Goal: Information Seeking & Learning: Find specific fact

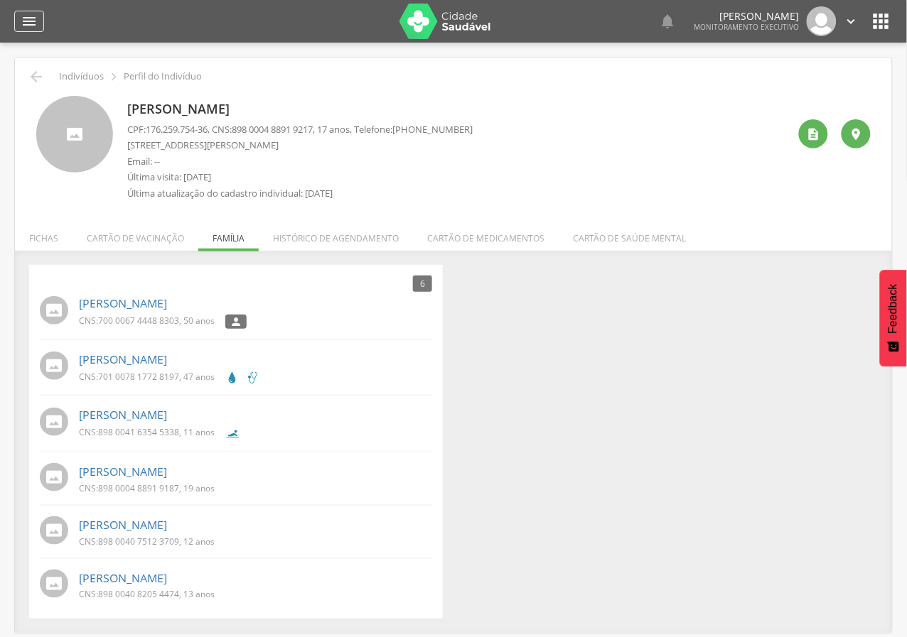
click at [22, 18] on icon "" at bounding box center [29, 21] width 17 height 17
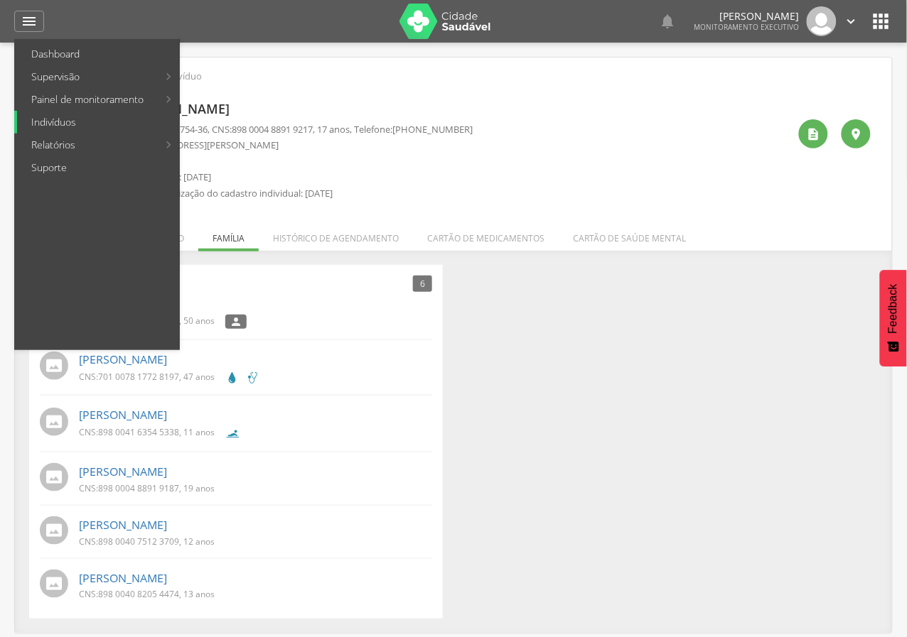
click at [65, 127] on link "Indivíduos" at bounding box center [98, 122] width 162 height 23
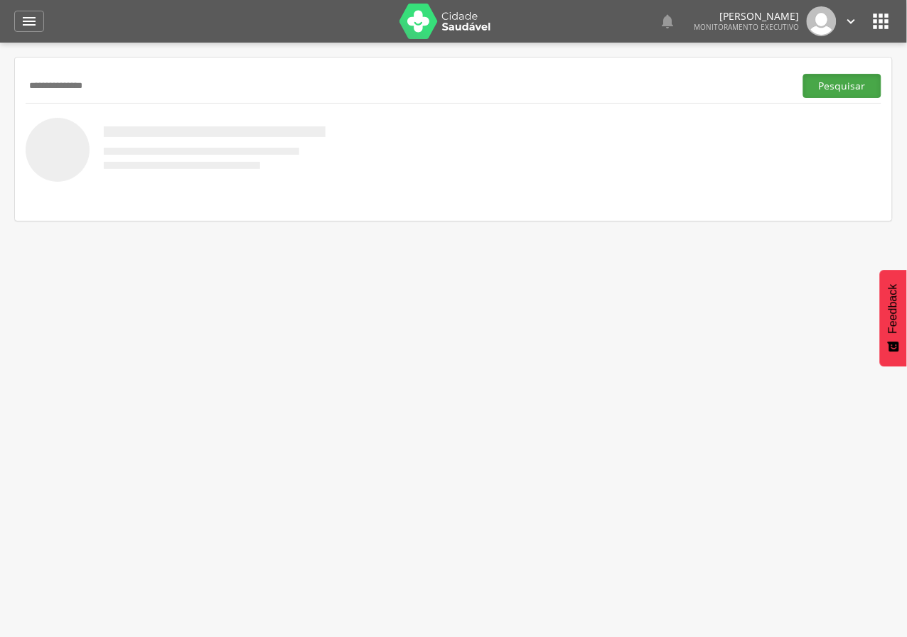
click at [819, 91] on button "Pesquisar" at bounding box center [842, 86] width 78 height 24
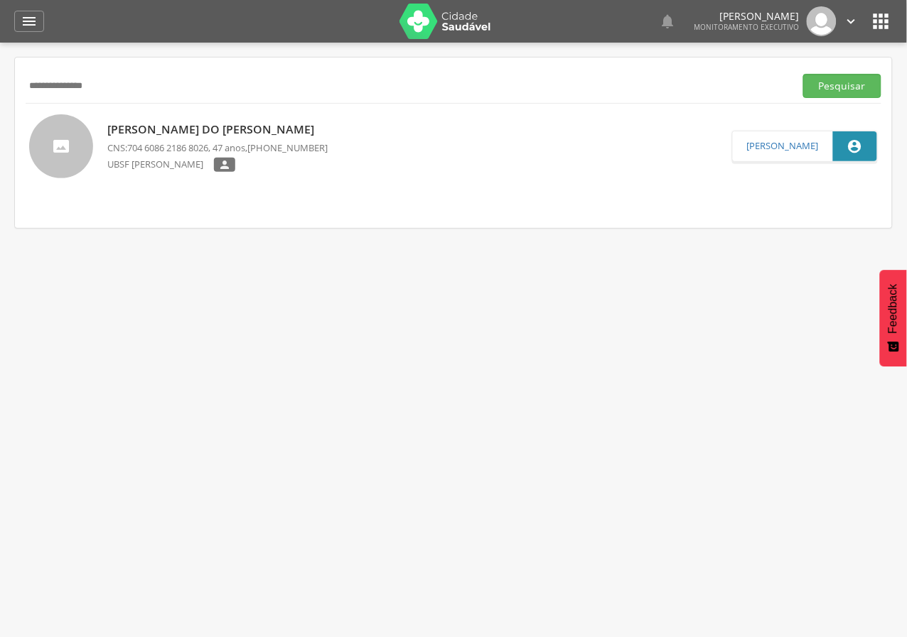
click at [197, 130] on p "[PERSON_NAME] do [PERSON_NAME]" at bounding box center [217, 129] width 220 height 16
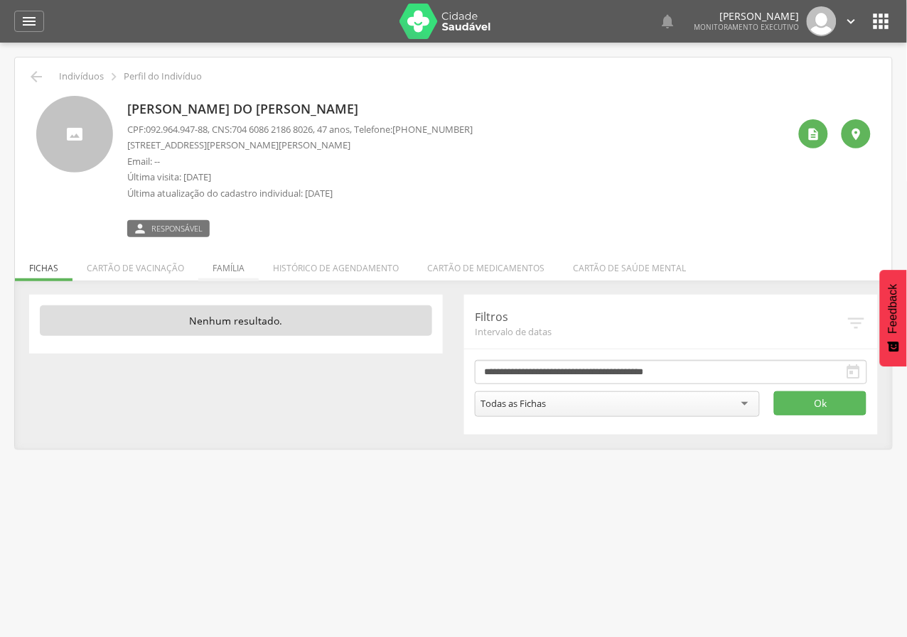
click at [234, 266] on li "Família" at bounding box center [228, 264] width 60 height 33
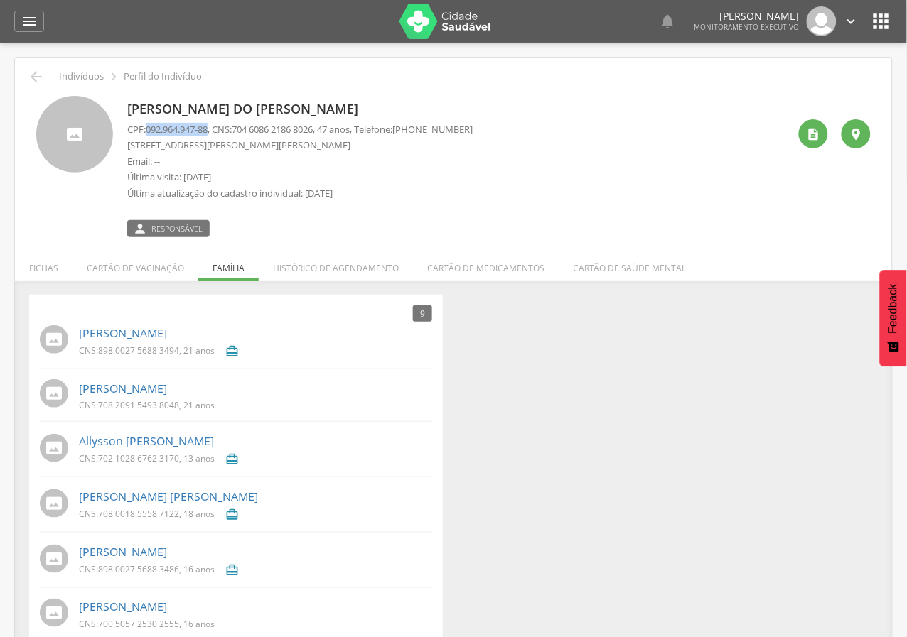
drag, startPoint x: 146, startPoint y: 130, endPoint x: 212, endPoint y: 129, distance: 66.1
click at [212, 129] on p "CPF: 092.964.947-88 , CNS: [PHONE_NUMBER] , 47 anos, Telefone: [PHONE_NUMBER]" at bounding box center [299, 129] width 345 height 13
copy p "092.964.947-88"
click at [571, 144] on div "[PERSON_NAME] do [PERSON_NAME] CPF: 092.964.947-88 , CNS: [PHONE_NUMBER] , 47 a…" at bounding box center [457, 166] width 661 height 141
drag, startPoint x: 520, startPoint y: 162, endPoint x: 216, endPoint y: 202, distance: 306.8
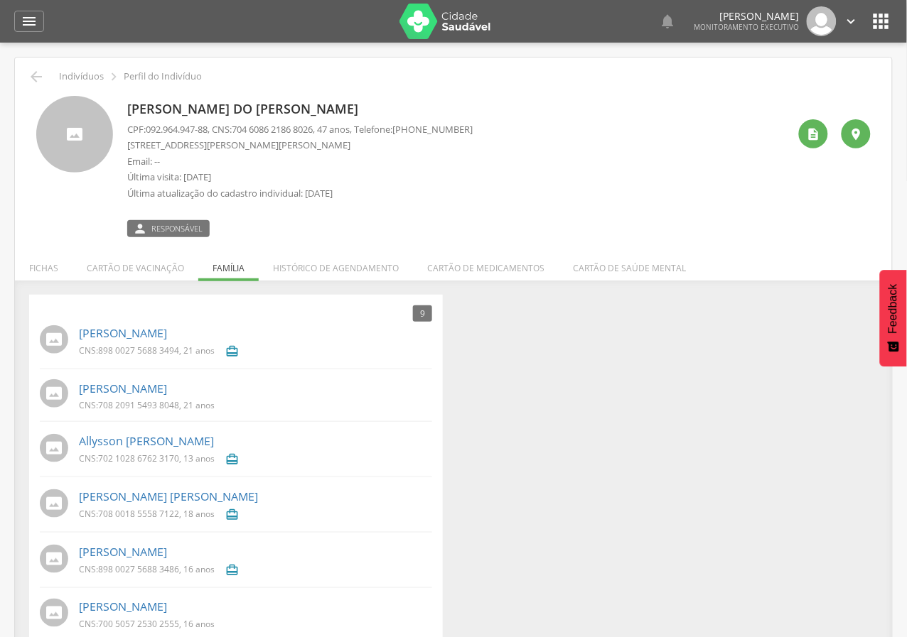
click at [515, 163] on div "[PERSON_NAME] do [PERSON_NAME] CPF: 092.964.947-88 , CNS: [PHONE_NUMBER] , 47 a…" at bounding box center [457, 166] width 661 height 141
drag, startPoint x: 146, startPoint y: 146, endPoint x: 215, endPoint y: 131, distance: 71.1
click at [215, 131] on div "CPF: 092.964.947-88 , CNS: [PHONE_NUMBER] , 47 anos, Telefone: [PHONE_NUMBER] […" at bounding box center [299, 165] width 345 height 85
click at [511, 246] on div " Indivíduos  Perfil do Indivíduo [PERSON_NAME] CPF: 092.964.947-88 , CNS: [PH…" at bounding box center [453, 442] width 877 height 769
drag, startPoint x: 145, startPoint y: 144, endPoint x: 184, endPoint y: 142, distance: 39.1
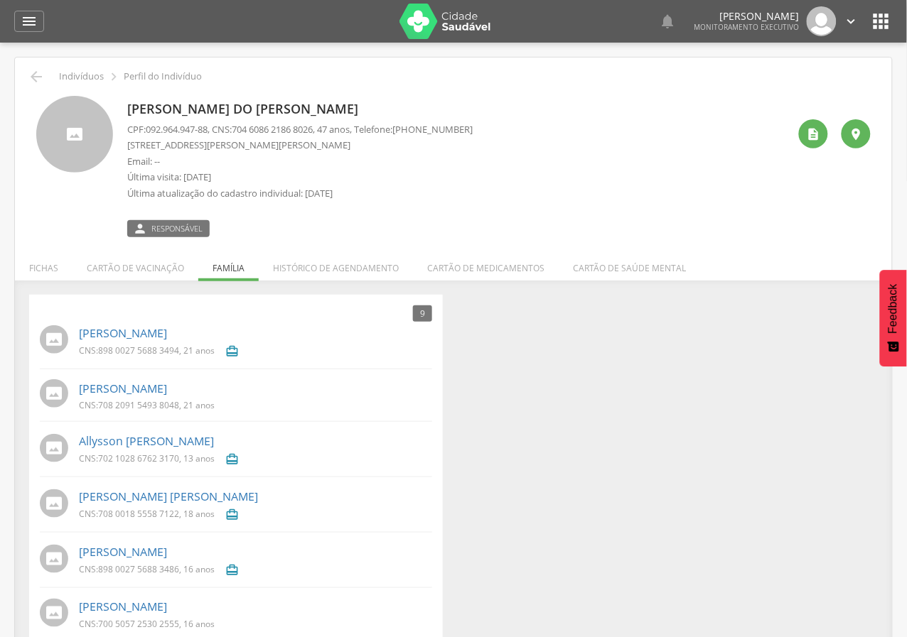
click at [184, 142] on p "[STREET_ADDRESS][PERSON_NAME][PERSON_NAME]" at bounding box center [299, 145] width 345 height 13
drag, startPoint x: 146, startPoint y: 144, endPoint x: 239, endPoint y: 147, distance: 93.1
click at [239, 147] on p "[STREET_ADDRESS][PERSON_NAME][PERSON_NAME]" at bounding box center [299, 145] width 345 height 13
copy p "[PERSON_NAME]"
drag, startPoint x: 97, startPoint y: 409, endPoint x: 181, endPoint y: 410, distance: 83.8
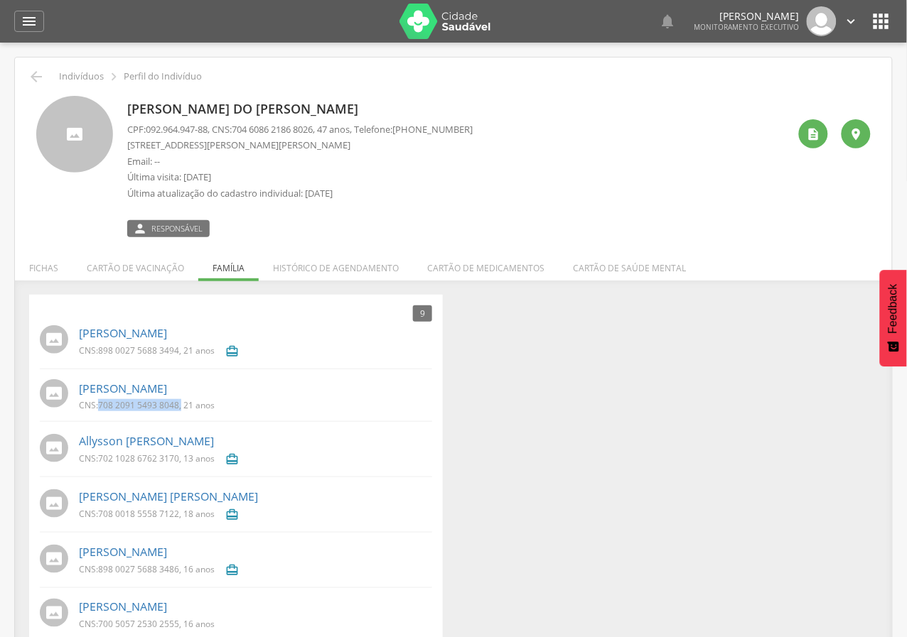
click at [181, 410] on p "CNS: 708 2091 5493 8048 , 21 anos" at bounding box center [147, 405] width 136 height 12
copy p "708 2091 5493 8048 ,"
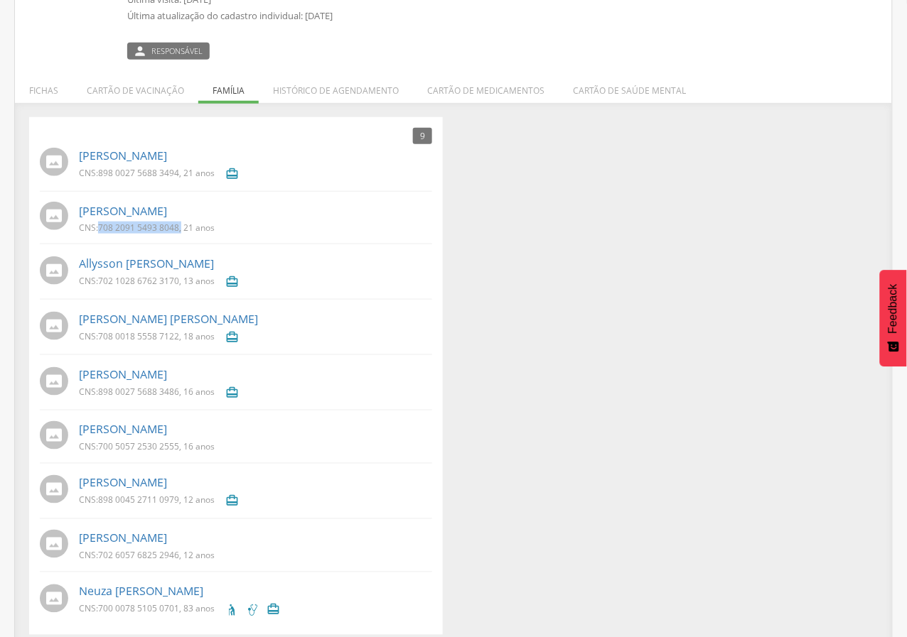
scroll to position [189, 0]
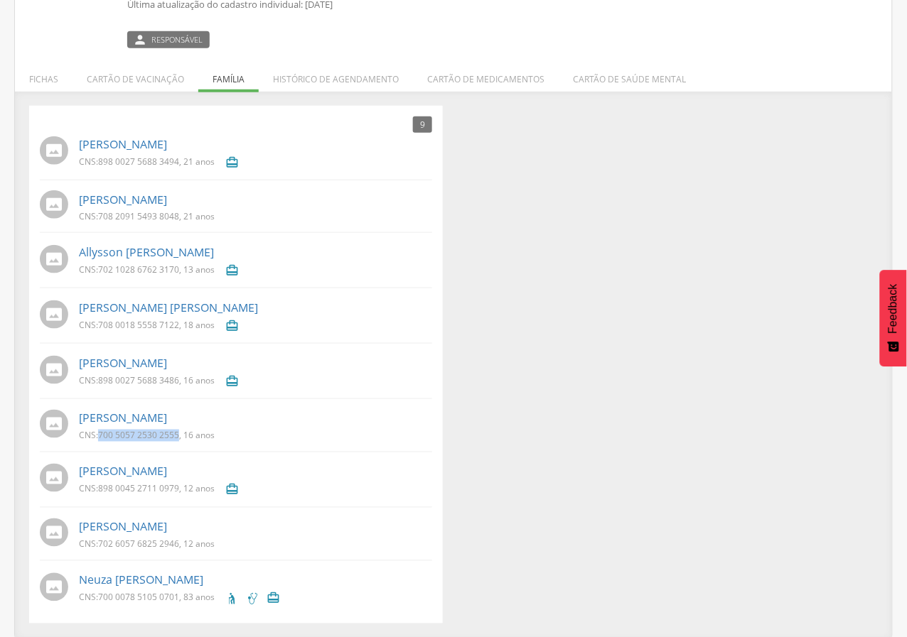
drag, startPoint x: 98, startPoint y: 433, endPoint x: 180, endPoint y: 427, distance: 81.9
click at [180, 427] on div "[PERSON_NAME] CNS: 700 5057 2530 2555 , 16 anos" at bounding box center [255, 425] width 353 height 38
copy p "700 5057 2530 2555"
drag, startPoint x: 98, startPoint y: 541, endPoint x: 182, endPoint y: 541, distance: 83.8
click at [182, 541] on p "CNS: 702 6057 6825 2946 , 12 anos" at bounding box center [147, 545] width 136 height 12
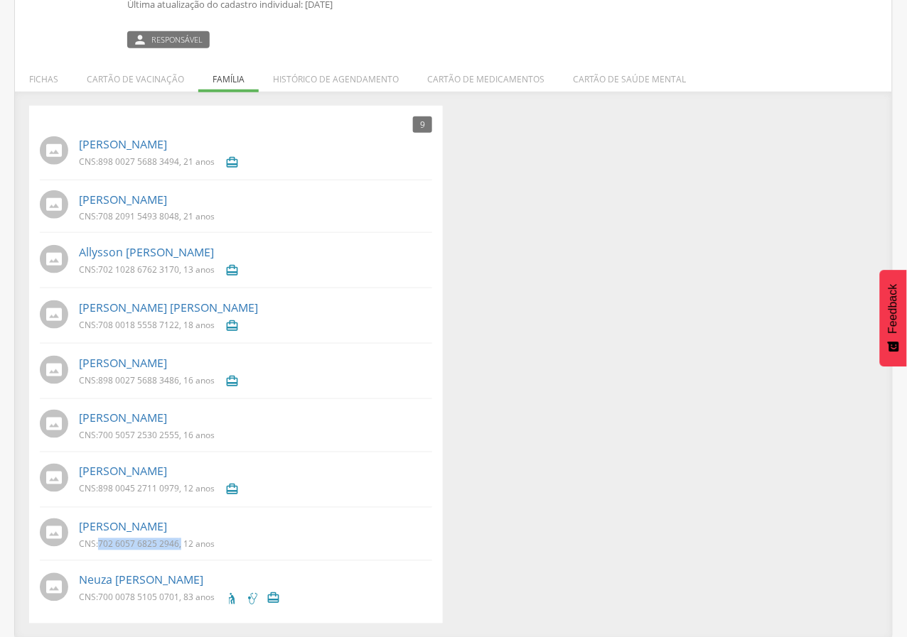
copy p "702 6057 6825 2946 ,"
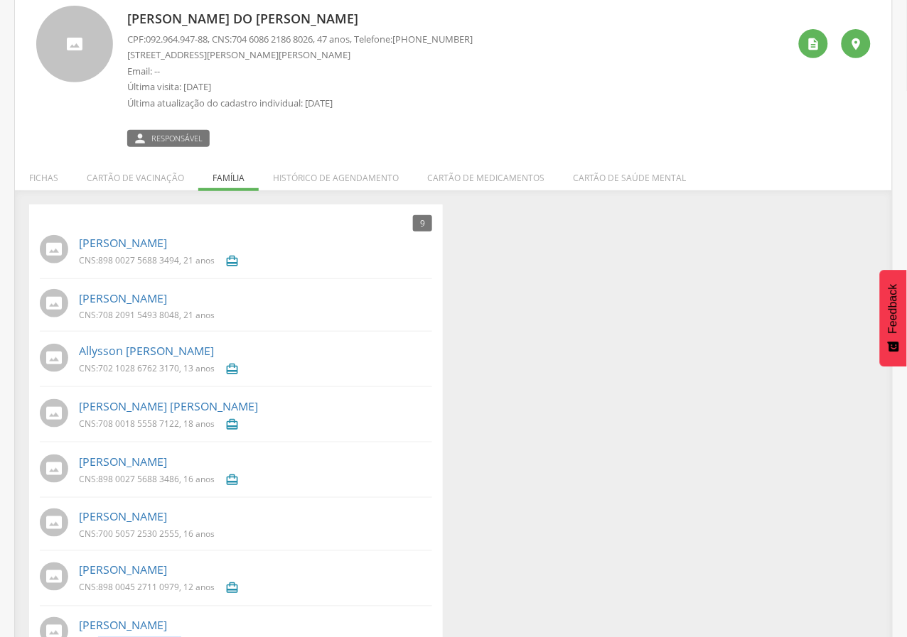
scroll to position [0, 0]
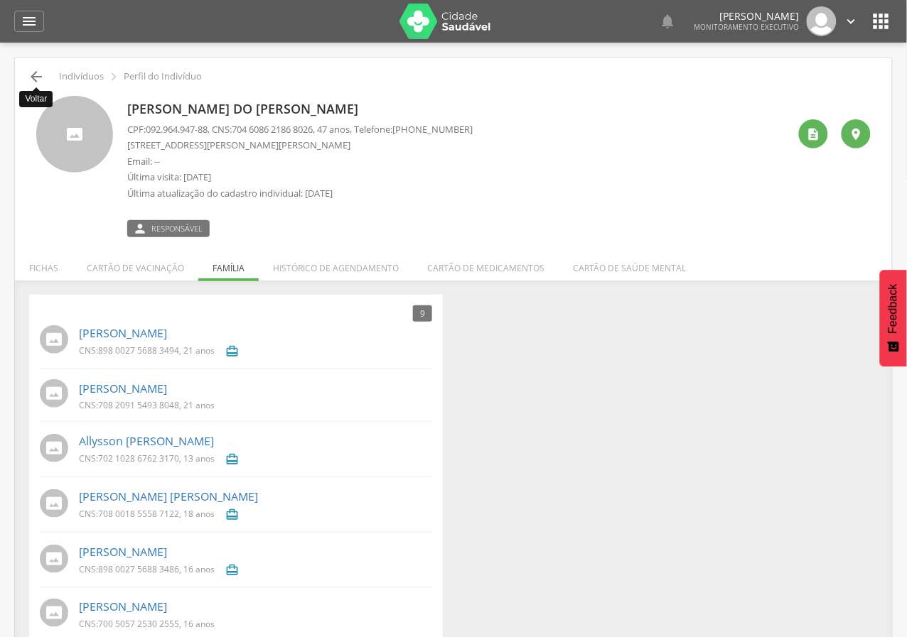
click at [30, 72] on icon "" at bounding box center [36, 76] width 17 height 17
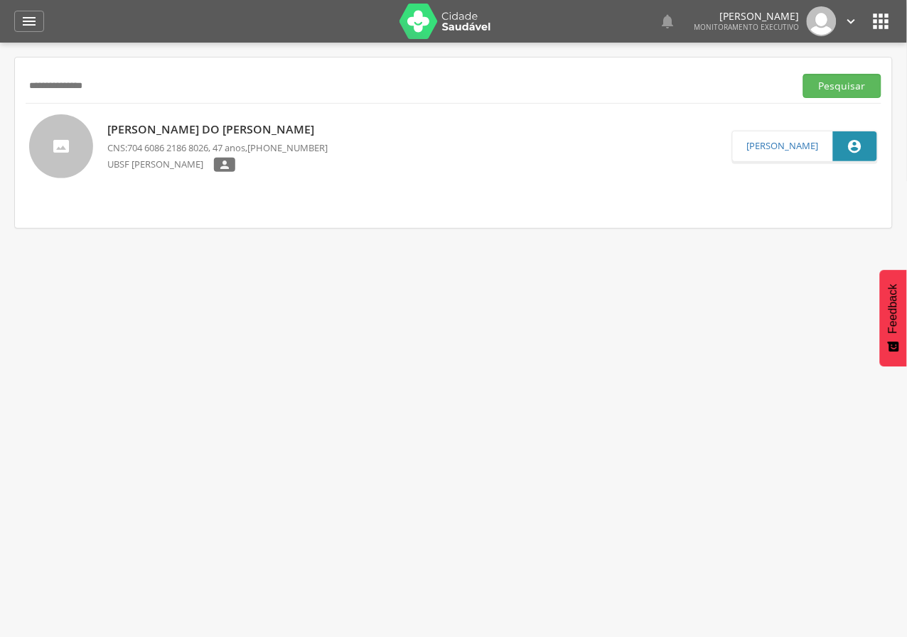
click at [73, 84] on input "**********" at bounding box center [407, 86] width 763 height 24
paste input "text"
type input "**********"
click at [803, 74] on button "Pesquisar" at bounding box center [842, 86] width 78 height 24
